Goal: Find specific page/section

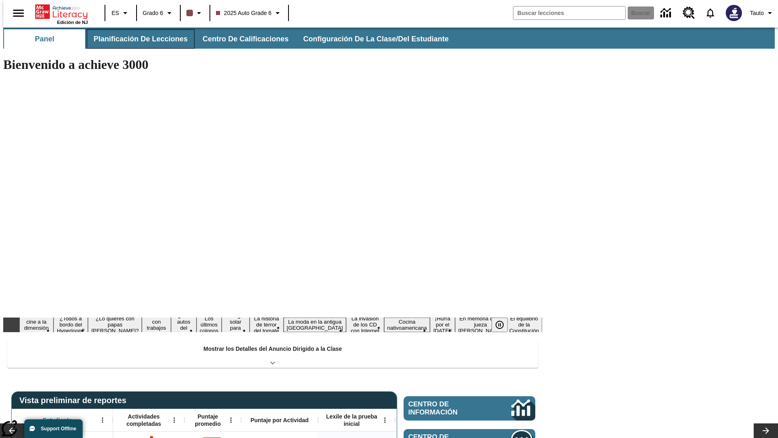
click at [136, 39] on button "Planificación de lecciones" at bounding box center [141, 38] width 108 height 19
